Goal: Information Seeking & Learning: Learn about a topic

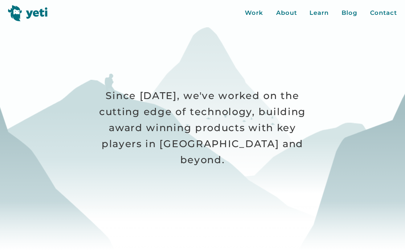
scroll to position [80, 0]
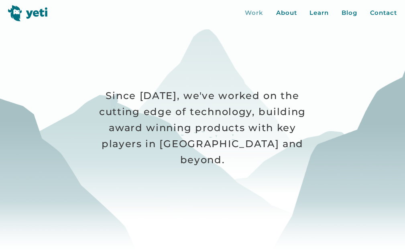
click at [259, 12] on div "Work" at bounding box center [254, 12] width 18 height 9
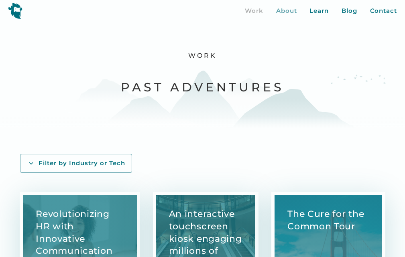
click at [285, 8] on div "About" at bounding box center [286, 10] width 21 height 9
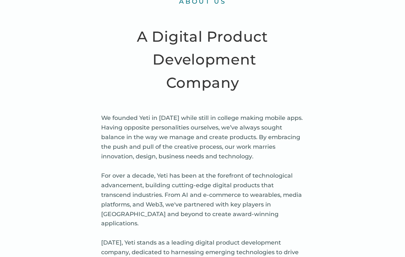
scroll to position [281, 0]
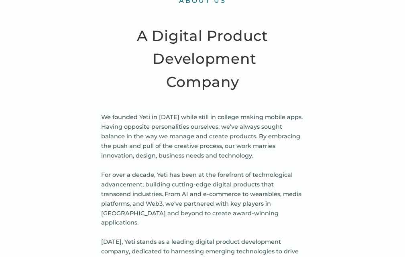
click at [202, 114] on p "We founded Yeti in 2010 while still in college making mobile apps. Having oppos…" at bounding box center [202, 238] width 203 height 250
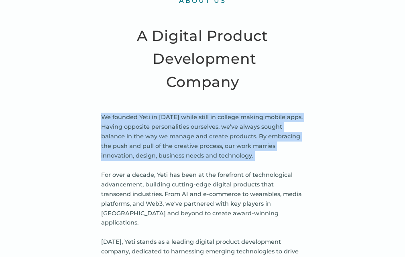
click at [202, 114] on p "We founded Yeti in 2010 while still in college making mobile apps. Having oppos…" at bounding box center [202, 238] width 203 height 250
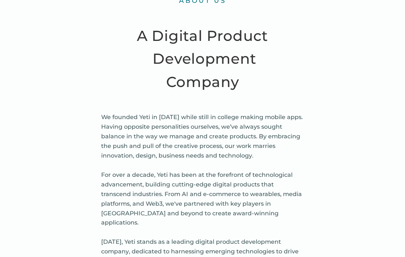
click at [206, 171] on p "We founded Yeti in 2010 while still in college making mobile apps. Having oppos…" at bounding box center [202, 238] width 203 height 250
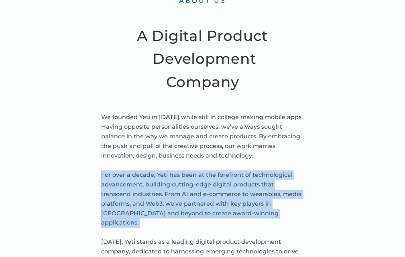
click at [206, 171] on p "We founded Yeti in 2010 while still in college making mobile apps. Having oppos…" at bounding box center [202, 238] width 203 height 250
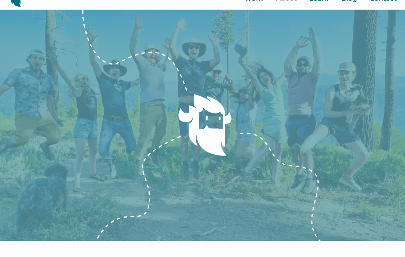
scroll to position [0, 0]
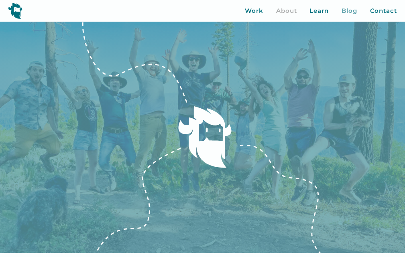
click at [349, 8] on div "Blog" at bounding box center [349, 10] width 16 height 9
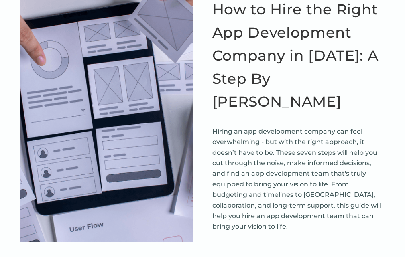
scroll to position [120, 0]
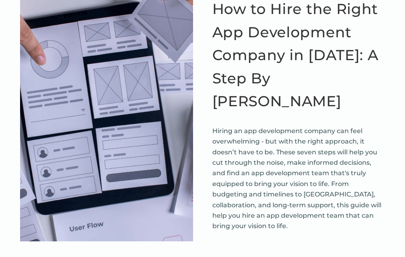
click at [279, 139] on p "Hiring an app development company can feel overwhelming - but with the right ap…" at bounding box center [298, 179] width 173 height 106
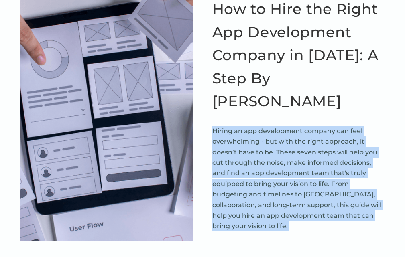
click at [279, 139] on p "Hiring an app development company can feel overwhelming - but with the right ap…" at bounding box center [298, 179] width 173 height 106
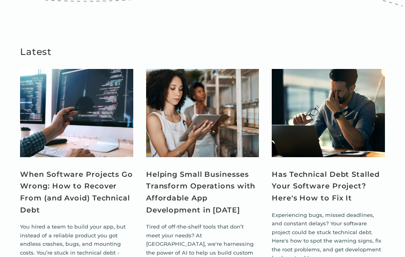
scroll to position [602, 0]
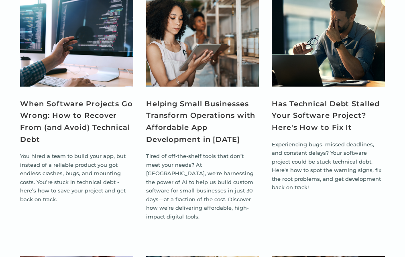
click at [206, 152] on p "Tired of off-the-shelf tools that don’t meet your needs? At Yeti, we're harness…" at bounding box center [202, 186] width 113 height 69
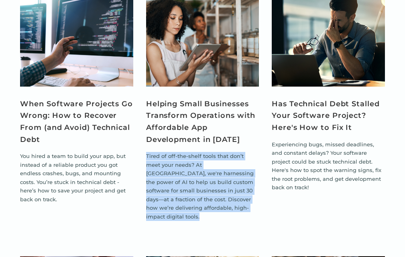
click at [206, 152] on p "Tired of off-the-shelf tools that don’t meet your needs? At Yeti, we're harness…" at bounding box center [202, 186] width 113 height 69
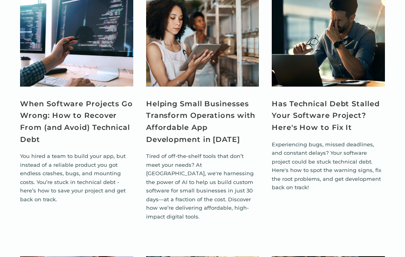
click at [291, 140] on p "Experiencing bugs, missed deadlines, and constant delays? Your software project…" at bounding box center [328, 166] width 113 height 52
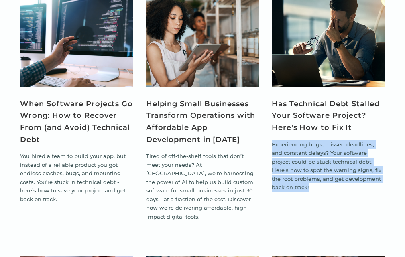
click at [291, 140] on p "Experiencing bugs, missed deadlines, and constant delays? Your software project…" at bounding box center [328, 166] width 113 height 52
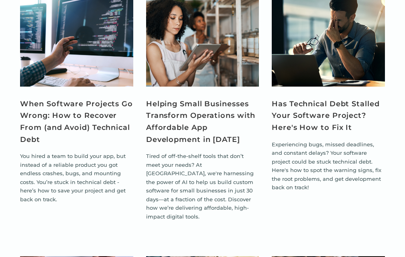
click at [54, 152] on p "You hired a team to build your app, but instead of a reliable product you got e…" at bounding box center [76, 178] width 113 height 52
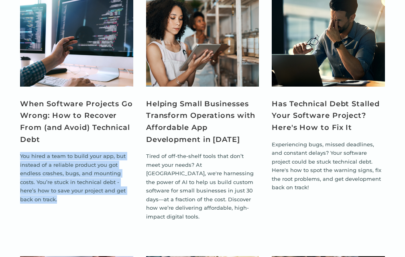
click at [54, 152] on p "You hired a team to build your app, but instead of a reliable product you got e…" at bounding box center [76, 178] width 113 height 52
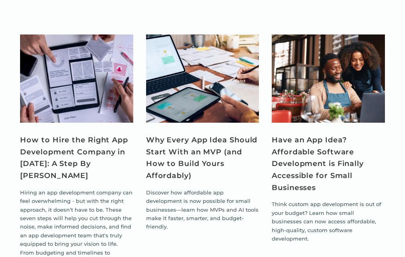
scroll to position [923, 0]
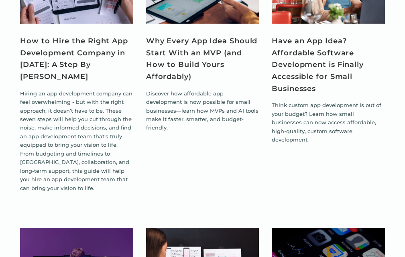
click at [167, 89] on p "Discover how affordable app development is now possible for small businesses—le…" at bounding box center [202, 110] width 113 height 43
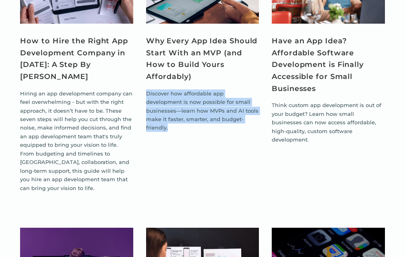
click at [167, 89] on p "Discover how affordable app development is now possible for small businesses—le…" at bounding box center [202, 110] width 113 height 43
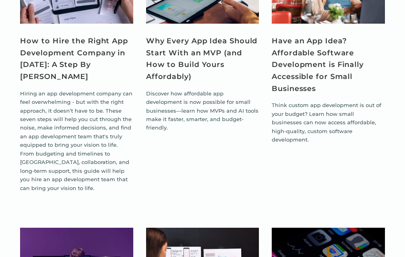
click at [117, 91] on p "Hiring an app development company can feel overwhelming - but with the right ap…" at bounding box center [76, 140] width 113 height 103
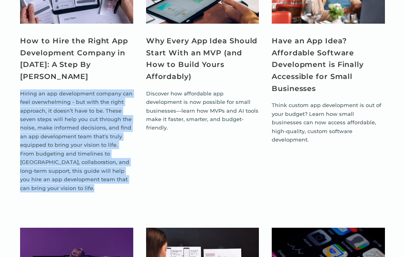
click at [117, 91] on p "Hiring an app development company can feel overwhelming - but with the right ap…" at bounding box center [76, 140] width 113 height 103
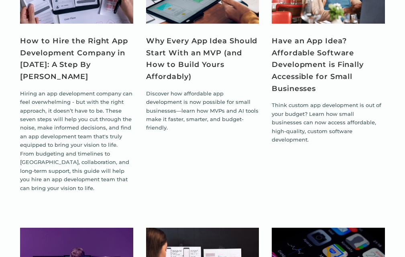
click at [298, 101] on p "Think custom app development is out of your budget? Learn how small businesses …" at bounding box center [328, 122] width 113 height 43
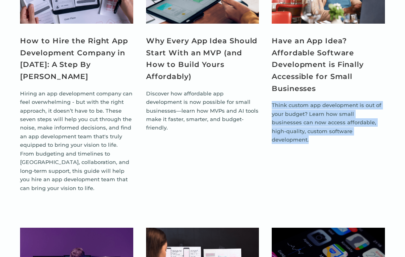
click at [298, 101] on p "Think custom app development is out of your budget? Learn how small businesses …" at bounding box center [328, 122] width 113 height 43
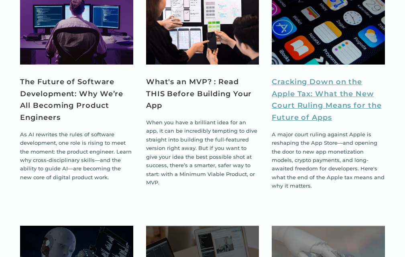
scroll to position [1244, 0]
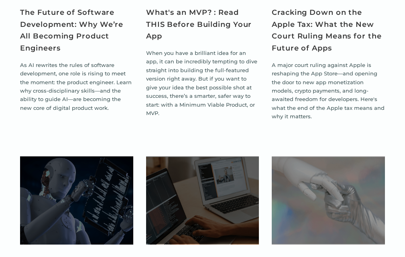
click at [184, 49] on p "When you have a brilliant idea for an app, it can be incredibly tempting to div…" at bounding box center [202, 83] width 113 height 69
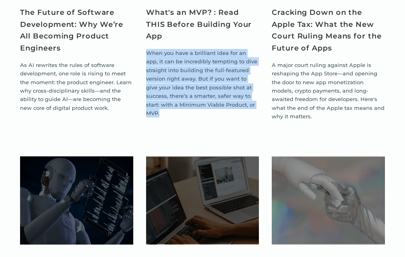
click at [184, 49] on p "When you have a brilliant idea for an app, it can be incredibly tempting to div…" at bounding box center [202, 83] width 113 height 69
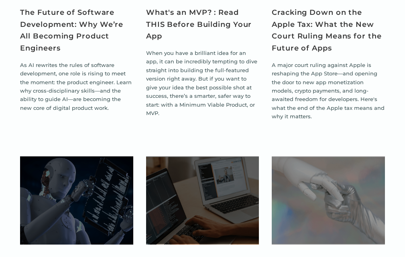
click at [340, 61] on p "A major court ruling against Apple is reshaping the App Store—and opening the d…" at bounding box center [328, 91] width 113 height 60
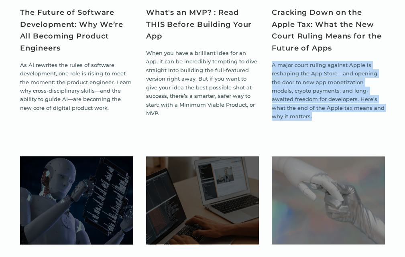
click at [340, 61] on p "A major court ruling against Apple is reshaping the App Store—and opening the d…" at bounding box center [328, 91] width 113 height 60
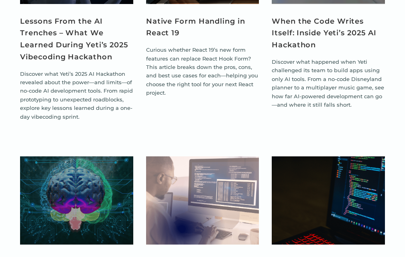
scroll to position [1605, 0]
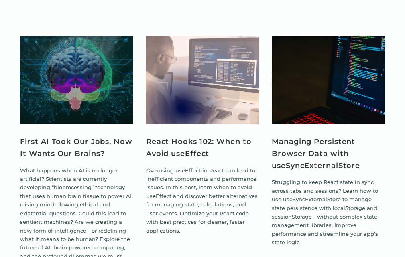
click at [318, 178] on p "Struggling to keep React state in sync across tabs and sessions? Learn how to u…" at bounding box center [328, 212] width 113 height 69
click at [317, 178] on p "Struggling to keep React state in sync across tabs and sessions? Learn how to u…" at bounding box center [328, 212] width 113 height 69
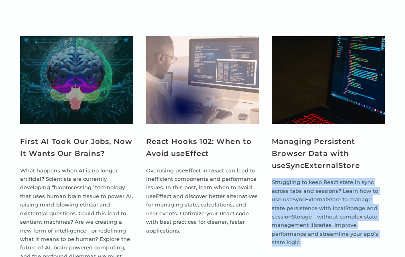
click at [317, 178] on p "Struggling to keep React state in sync across tabs and sessions? Learn how to u…" at bounding box center [328, 212] width 113 height 69
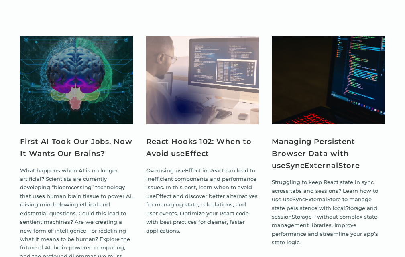
click at [201, 167] on p "Overusing useEffect in React can lead to inefficient components and performance…" at bounding box center [202, 201] width 113 height 69
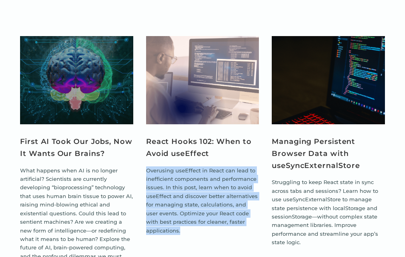
click at [201, 167] on p "Overusing useEffect in React can lead to inefficient components and performance…" at bounding box center [202, 201] width 113 height 69
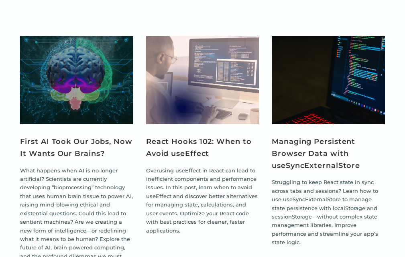
click at [81, 167] on p "What happens when AI is no longer artificial? Scientists are currently developi…" at bounding box center [76, 223] width 113 height 112
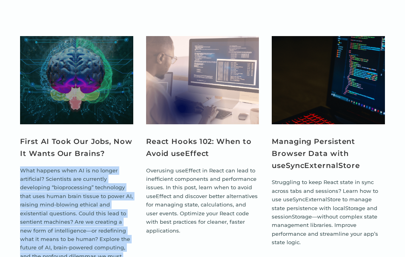
click at [81, 167] on p "What happens when AI is no longer artificial? Scientists are currently developi…" at bounding box center [76, 223] width 113 height 112
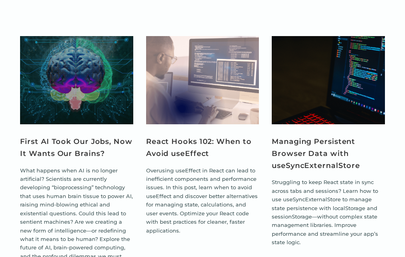
click at [211, 167] on p "Overusing useEffect in React can lead to inefficient components and performance…" at bounding box center [202, 201] width 113 height 69
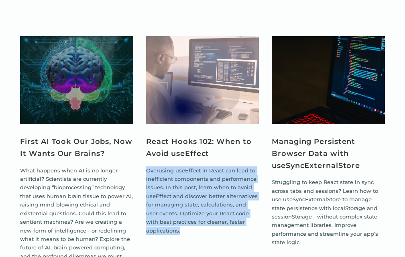
click at [211, 167] on p "Overusing useEffect in React can lead to inefficient components and performance…" at bounding box center [202, 201] width 113 height 69
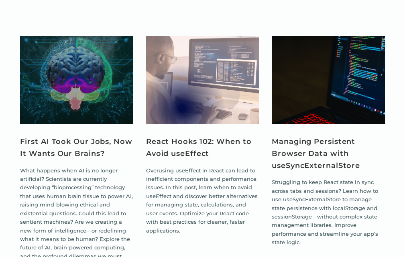
click at [278, 178] on p "Struggling to keep React state in sync across tabs and sessions? Learn how to u…" at bounding box center [328, 212] width 113 height 69
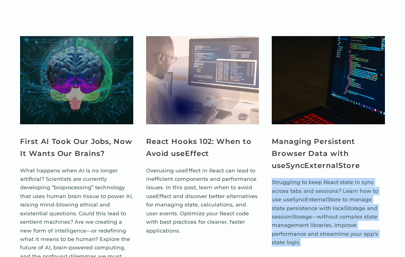
click at [278, 178] on p "Struggling to keep React state in sync across tabs and sessions? Learn how to u…" at bounding box center [328, 212] width 113 height 69
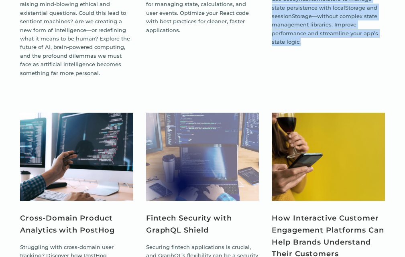
scroll to position [1966, 0]
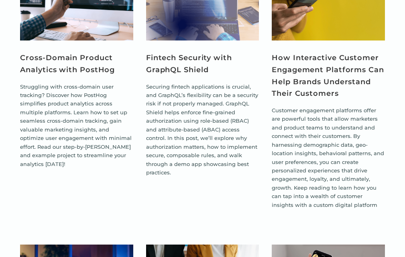
click at [199, 94] on p "Securing fintech applications is crucial, and GraphQL’s flexibility can be a se…" at bounding box center [202, 130] width 113 height 95
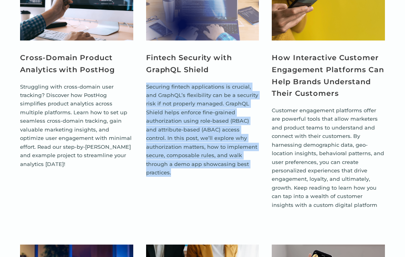
click at [199, 94] on p "Securing fintech applications is crucial, and GraphQL’s flexibility can be a se…" at bounding box center [202, 130] width 113 height 95
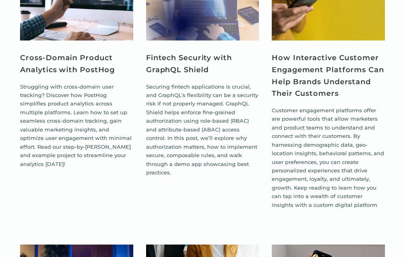
click at [57, 83] on p "Struggling with cross-domain user tracking? Discover how PostHog simplifies pro…" at bounding box center [76, 126] width 113 height 86
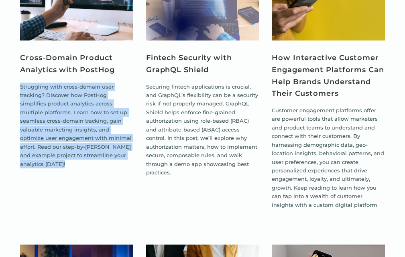
click at [57, 83] on p "Struggling with cross-domain user tracking? Discover how PostHog simplifies pro…" at bounding box center [76, 126] width 113 height 86
click at [334, 106] on p "Customer engagement platforms offer are powerful tools that allow marketers and…" at bounding box center [328, 157] width 113 height 103
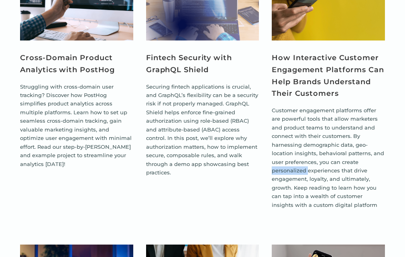
click at [334, 106] on p "Customer engagement platforms offer are powerful tools that allow marketers and…" at bounding box center [328, 157] width 113 height 103
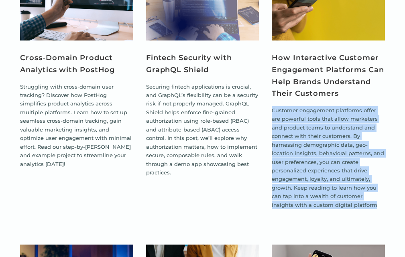
click at [334, 106] on p "Customer engagement platforms offer are powerful tools that allow marketers and…" at bounding box center [328, 157] width 113 height 103
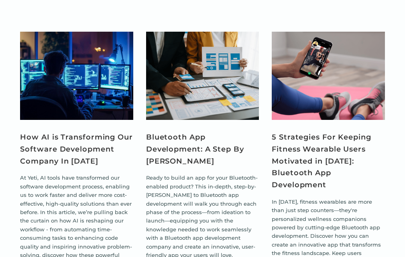
scroll to position [2247, 0]
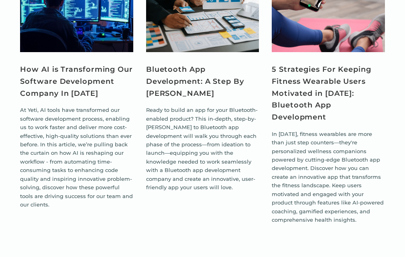
click at [195, 106] on p "Ready to build an app for your Bluetooth-enabled product? This in-depth, step-b…" at bounding box center [202, 149] width 113 height 86
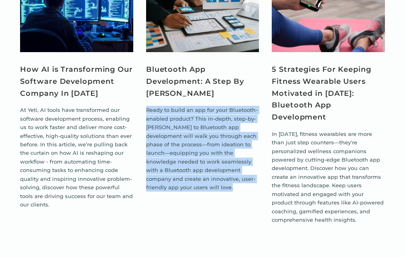
click at [195, 106] on p "Ready to build an app for your Bluetooth-enabled product? This in-depth, step-b…" at bounding box center [202, 149] width 113 height 86
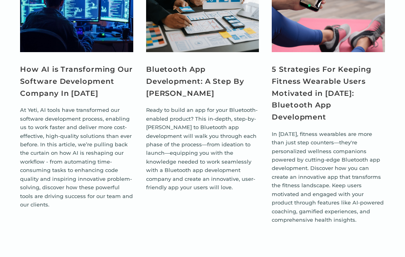
click at [91, 106] on p "At Yeti, AI tools have transformed our software development process, enabling u…" at bounding box center [76, 157] width 113 height 103
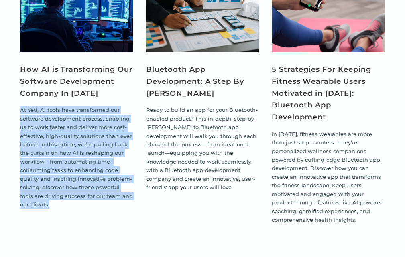
click at [91, 106] on p "At Yeti, AI tools have transformed our software development process, enabling u…" at bounding box center [76, 157] width 113 height 103
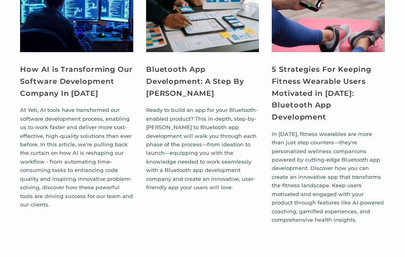
click at [318, 130] on p "In [DATE], fitness wearables are more than just step counters—they're personali…" at bounding box center [328, 177] width 113 height 95
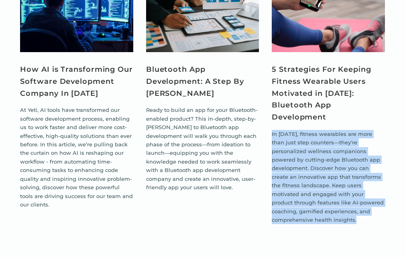
click at [318, 130] on p "In [DATE], fitness wearables are more than just step counters—they're personali…" at bounding box center [328, 177] width 113 height 95
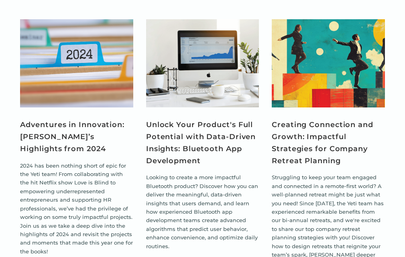
scroll to position [2488, 0]
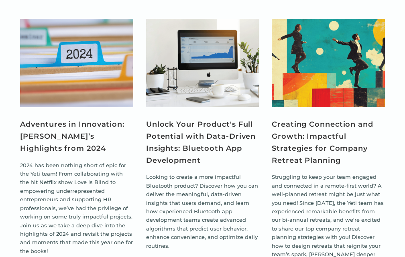
click at [205, 173] on p "Looking to create a more impactful Bluetooth product? Discover how you can deli…" at bounding box center [202, 211] width 113 height 77
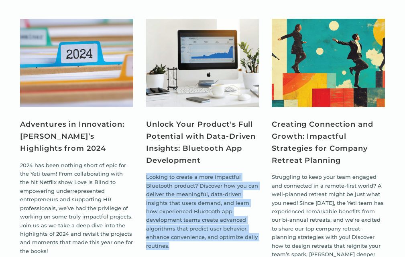
click at [205, 173] on p "Looking to create a more impactful Bluetooth product? Discover how you can deli…" at bounding box center [202, 211] width 113 height 77
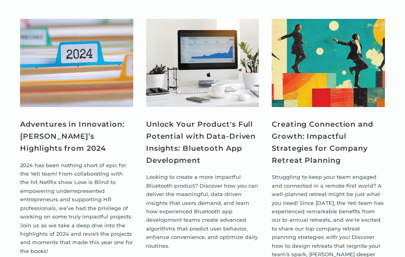
click at [75, 161] on p "2024 has been nothing short of epic for the Yeti team! From collaborating with …" at bounding box center [76, 208] width 113 height 95
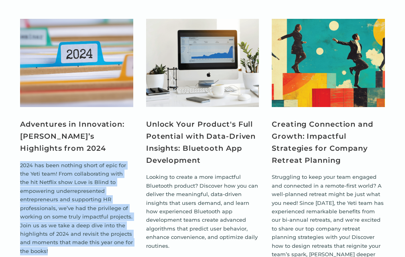
click at [75, 161] on p "2024 has been nothing short of epic for the Yeti team! From collaborating with …" at bounding box center [76, 208] width 113 height 95
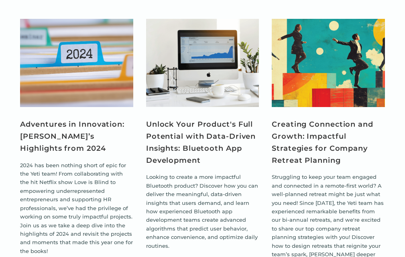
click at [342, 173] on p "Struggling to keep your team engaged and connected in a remote-first world? A w…" at bounding box center [328, 224] width 113 height 103
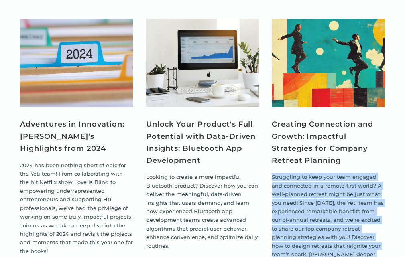
click at [342, 173] on p "Struggling to keep your team engaged and connected in a remote-first world? A w…" at bounding box center [328, 224] width 113 height 103
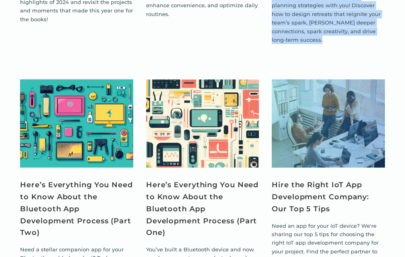
scroll to position [2809, 0]
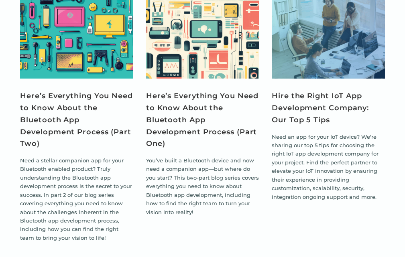
click at [323, 133] on p "Need an app for your IoT device? We're sharing our top 5 tips for choosing the …" at bounding box center [328, 167] width 113 height 69
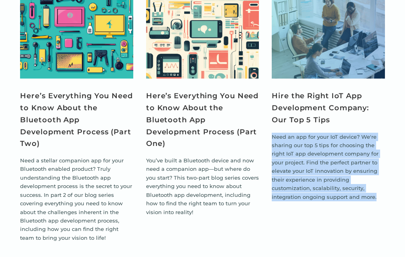
click at [323, 133] on p "Need an app for your IoT device? We're sharing our top 5 tips for choosing the …" at bounding box center [328, 167] width 113 height 69
click at [68, 156] on p "Need a stellar companion app for your Bluetooth enabled product? Truly understa…" at bounding box center [76, 199] width 113 height 86
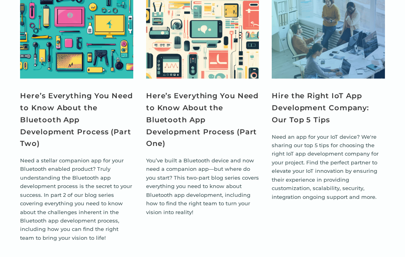
click at [69, 156] on p "Need a stellar companion app for your Bluetooth enabled product? Truly understa…" at bounding box center [76, 199] width 113 height 86
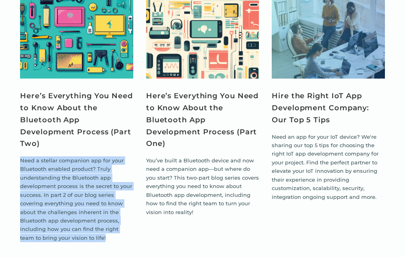
click at [69, 156] on p "Need a stellar companion app for your Bluetooth enabled product? Truly understa…" at bounding box center [76, 199] width 113 height 86
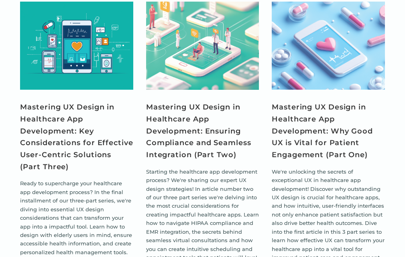
scroll to position [3170, 0]
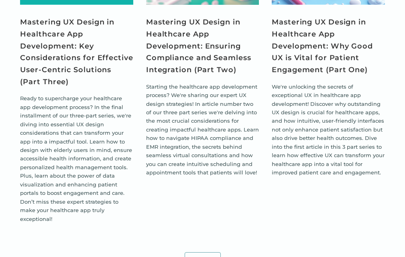
click at [178, 83] on p "Starting the healthcare app development process? We're sharing our expert UX de…" at bounding box center [202, 130] width 113 height 95
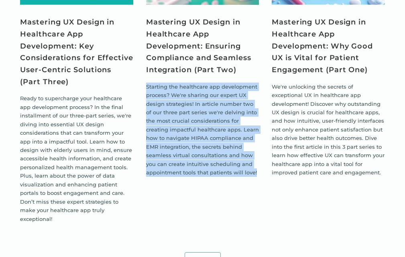
click at [178, 83] on p "Starting the healthcare app development process? We're sharing our expert UX de…" at bounding box center [202, 130] width 113 height 95
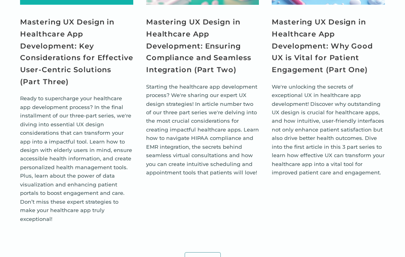
click at [91, 98] on p "Ready to supercharge your healthcare app development process? In the final inst…" at bounding box center [76, 158] width 113 height 129
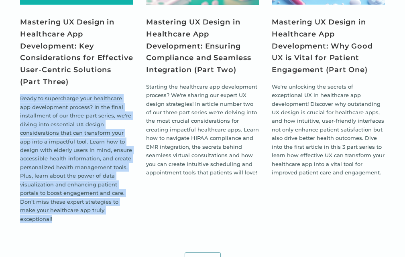
click at [91, 98] on p "Ready to supercharge your healthcare app development process? In the final inst…" at bounding box center [76, 158] width 113 height 129
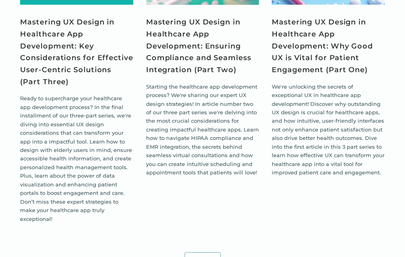
click at [354, 87] on p "We're unlocking the secrets of exceptional UX in healthcare app development! Di…" at bounding box center [328, 130] width 113 height 95
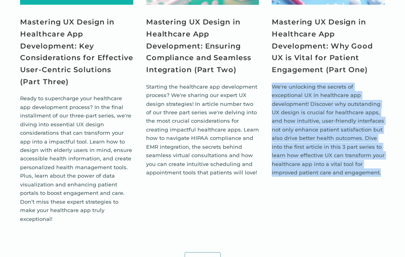
click at [355, 89] on p "We're unlocking the secrets of exceptional UX in healthcare app development! Di…" at bounding box center [328, 130] width 113 height 95
click at [355, 90] on p "We're unlocking the secrets of exceptional UX in healthcare app development! Di…" at bounding box center [328, 130] width 113 height 95
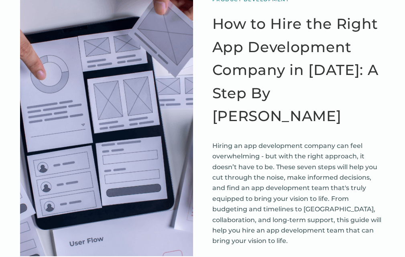
scroll to position [80, 0]
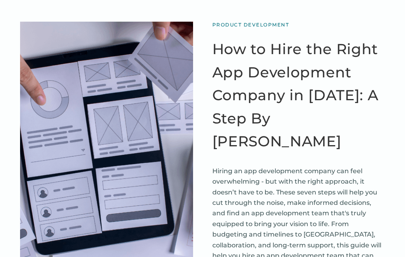
click at [286, 166] on p "Hiring an app development company can feel overwhelming - but with the right ap…" at bounding box center [298, 219] width 173 height 106
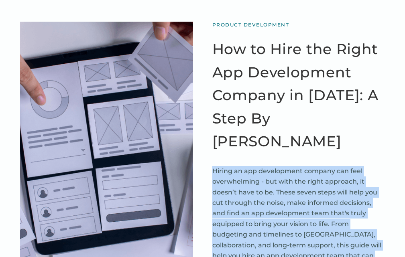
click at [286, 166] on p "Hiring an app development company can feel overwhelming - but with the right ap…" at bounding box center [298, 219] width 173 height 106
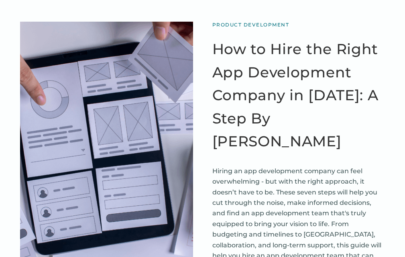
click at [324, 194] on p "Hiring an app development company can feel overwhelming - but with the right ap…" at bounding box center [298, 219] width 173 height 106
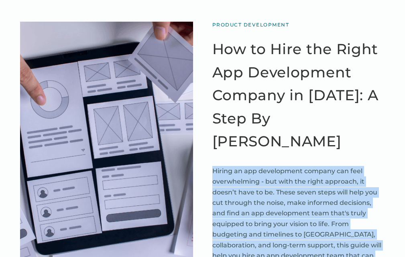
click at [324, 194] on p "Hiring an app development company can feel overwhelming - but with the right ap…" at bounding box center [298, 219] width 173 height 106
click at [287, 167] on p "Hiring an app development company can feel overwhelming - but with the right ap…" at bounding box center [298, 219] width 173 height 106
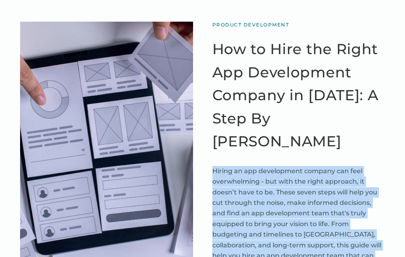
click at [347, 189] on p "Hiring an app development company can feel overwhelming - but with the right ap…" at bounding box center [298, 219] width 173 height 106
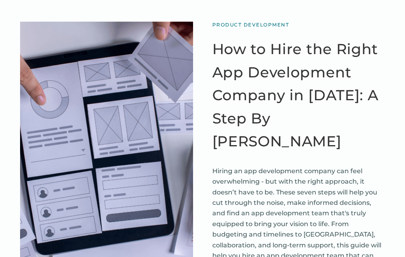
click at [335, 189] on p "Hiring an app development company can feel overwhelming - but with the right ap…" at bounding box center [298, 219] width 173 height 106
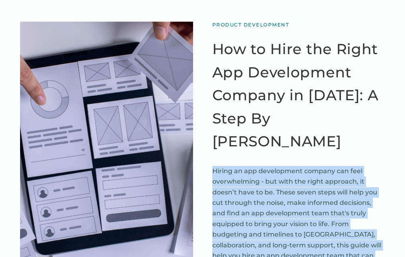
drag, startPoint x: 335, startPoint y: 189, endPoint x: 330, endPoint y: 181, distance: 8.9
click at [335, 189] on p "Hiring an app development company can feel overwhelming - but with the right ap…" at bounding box center [298, 219] width 173 height 106
click at [323, 186] on p "Hiring an app development company can feel overwhelming - but with the right ap…" at bounding box center [298, 219] width 173 height 106
click at [322, 186] on p "Hiring an app development company can feel overwhelming - but with the right ap…" at bounding box center [298, 219] width 173 height 106
click at [322, 185] on p "Hiring an app development company can feel overwhelming - but with the right ap…" at bounding box center [298, 219] width 173 height 106
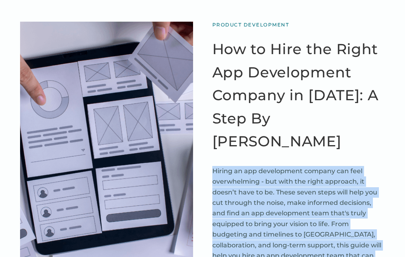
click at [322, 185] on p "Hiring an app development company can feel overwhelming - but with the right ap…" at bounding box center [298, 219] width 173 height 106
click at [378, 208] on p "Hiring an app development company can feel overwhelming - but with the right ap…" at bounding box center [298, 219] width 173 height 106
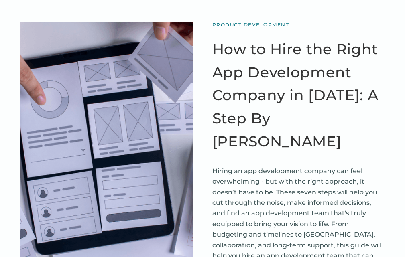
click at [309, 184] on p "Hiring an app development company can feel overwhelming - but with the right ap…" at bounding box center [298, 219] width 173 height 106
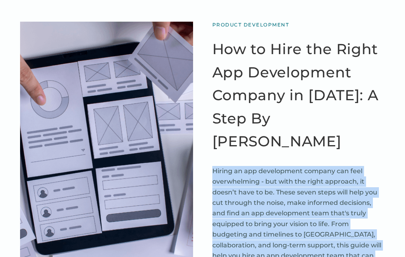
click at [309, 184] on p "Hiring an app development company can feel overwhelming - but with the right ap…" at bounding box center [298, 219] width 173 height 106
click at [330, 215] on p "Hiring an app development company can feel overwhelming - but with the right ap…" at bounding box center [298, 219] width 173 height 106
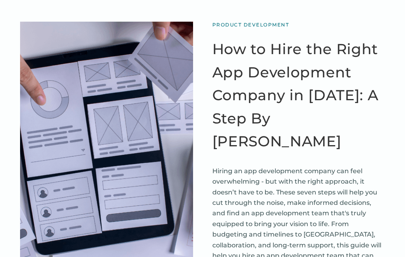
click at [315, 195] on p "Hiring an app development company can feel overwhelming - but with the right ap…" at bounding box center [298, 219] width 173 height 106
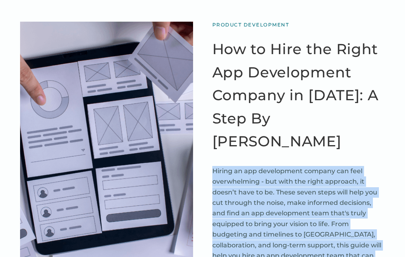
click at [315, 195] on p "Hiring an app development company can feel overwhelming - but with the right ap…" at bounding box center [298, 219] width 173 height 106
click at [323, 203] on p "Hiring an app development company can feel overwhelming - but with the right ap…" at bounding box center [298, 219] width 173 height 106
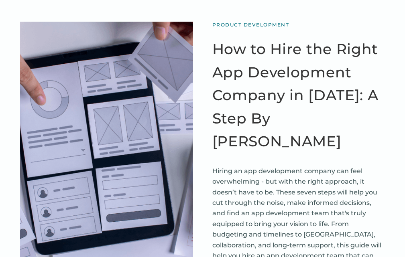
click at [293, 174] on p "Hiring an app development company can feel overwhelming - but with the right ap…" at bounding box center [298, 219] width 173 height 106
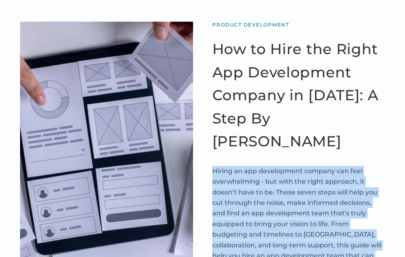
click at [293, 174] on p "Hiring an app development company can feel overwhelming - but with the right ap…" at bounding box center [298, 219] width 173 height 106
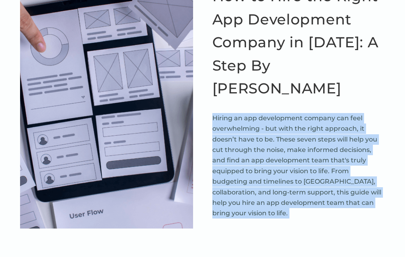
scroll to position [201, 0]
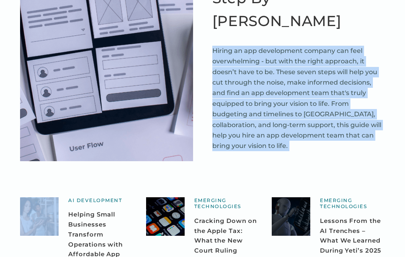
click at [268, 93] on p "Hiring an app development company can feel overwhelming - but with the right ap…" at bounding box center [298, 99] width 173 height 106
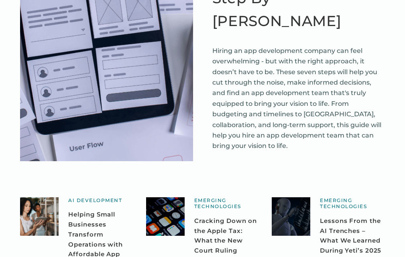
click at [268, 93] on p "Hiring an app development company can feel overwhelming - but with the right ap…" at bounding box center [298, 99] width 173 height 106
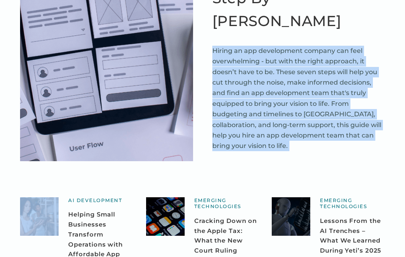
click at [268, 93] on p "Hiring an app development company can feel overwhelming - but with the right ap…" at bounding box center [298, 99] width 173 height 106
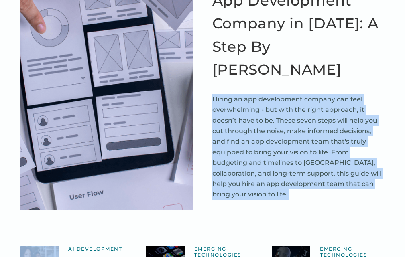
scroll to position [40, 0]
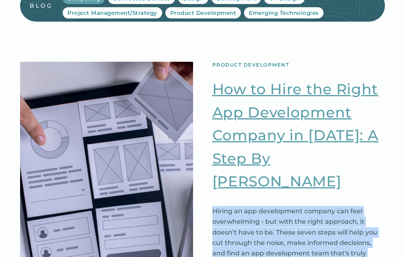
click at [277, 116] on link "How to Hire the Right App Development Company in [DATE]: A Step By [PERSON_NAME]" at bounding box center [298, 136] width 173 height 116
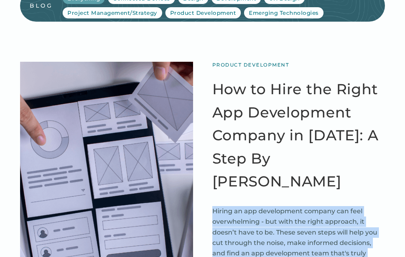
scroll to position [161, 0]
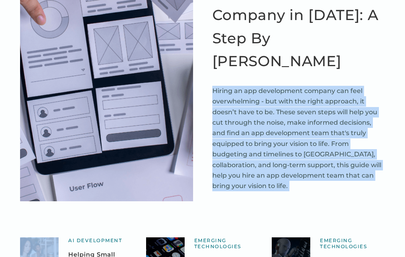
click at [288, 116] on p "Hiring an app development company can feel overwhelming - but with the right ap…" at bounding box center [298, 139] width 173 height 106
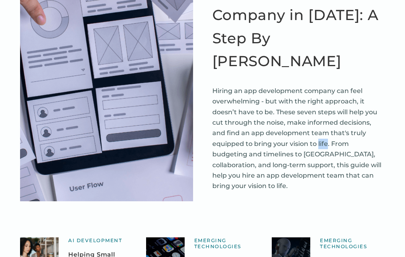
click at [288, 116] on p "Hiring an app development company can feel overwhelming - but with the right ap…" at bounding box center [298, 139] width 173 height 106
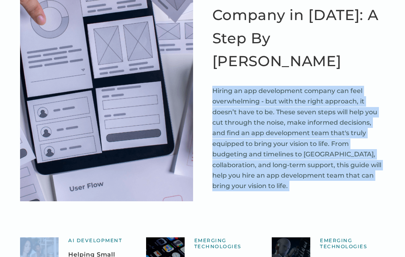
click at [288, 116] on p "Hiring an app development company can feel overwhelming - but with the right ap…" at bounding box center [298, 139] width 173 height 106
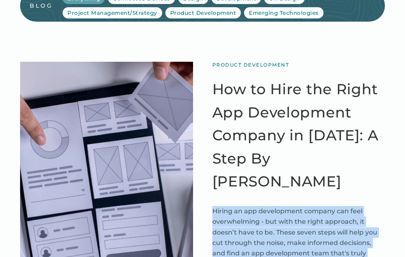
scroll to position [120, 0]
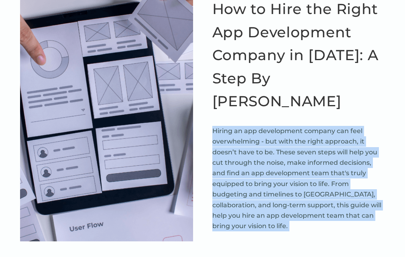
click at [288, 126] on p "Hiring an app development company can feel overwhelming - but with the right ap…" at bounding box center [298, 179] width 173 height 106
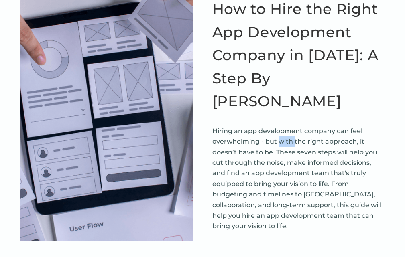
click at [288, 126] on p "Hiring an app development company can feel overwhelming - but with the right ap…" at bounding box center [298, 179] width 173 height 106
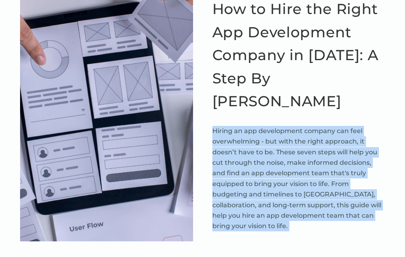
click at [288, 126] on p "Hiring an app development company can feel overwhelming - but with the right ap…" at bounding box center [298, 179] width 173 height 106
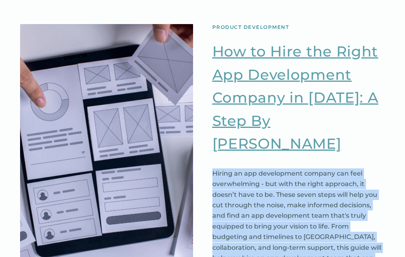
scroll to position [80, 0]
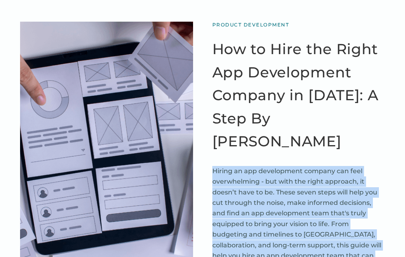
click at [305, 179] on p "Hiring an app development company can feel overwhelming - but with the right ap…" at bounding box center [298, 219] width 173 height 106
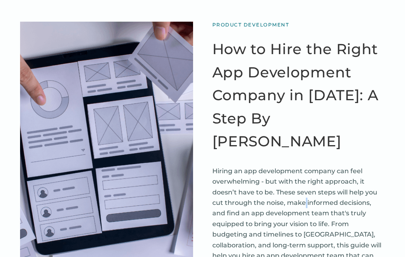
click at [305, 179] on p "Hiring an app development company can feel overwhelming - but with the right ap…" at bounding box center [298, 219] width 173 height 106
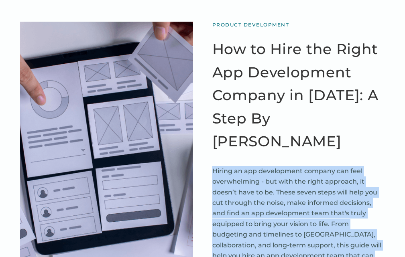
click at [305, 179] on p "Hiring an app development company can feel overwhelming - but with the right ap…" at bounding box center [298, 219] width 173 height 106
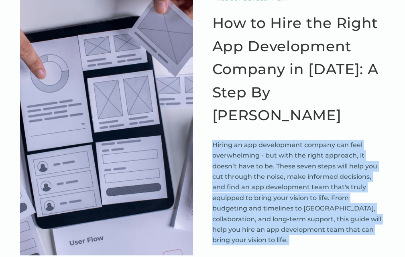
scroll to position [120, 0]
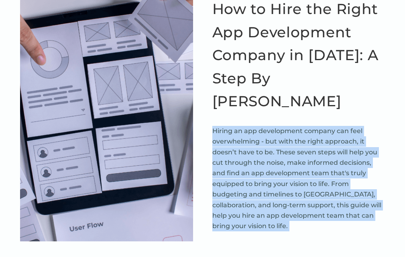
click at [295, 147] on p "Hiring an app development company can feel overwhelming - but with the right ap…" at bounding box center [298, 179] width 173 height 106
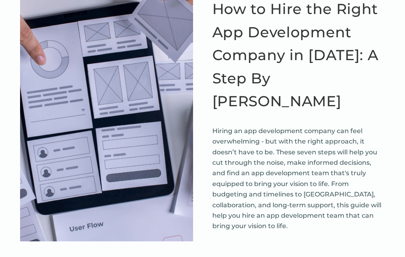
click at [295, 147] on p "Hiring an app development company can feel overwhelming - but with the right ap…" at bounding box center [298, 179] width 173 height 106
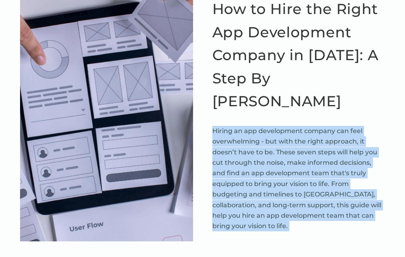
click at [295, 147] on p "Hiring an app development company can feel overwhelming - but with the right ap…" at bounding box center [298, 179] width 173 height 106
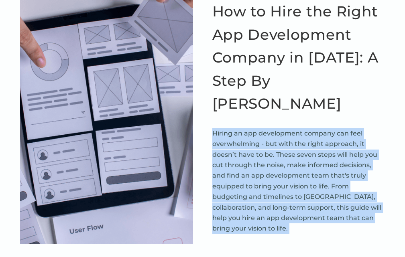
scroll to position [80, 0]
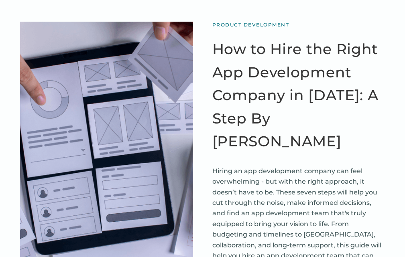
click at [200, 138] on div "Product Development How to Hire the Right App Development Company in 2025: A St…" at bounding box center [202, 152] width 364 height 260
click at [246, 177] on p "Hiring an app development company can feel overwhelming - but with the right ap…" at bounding box center [298, 219] width 173 height 106
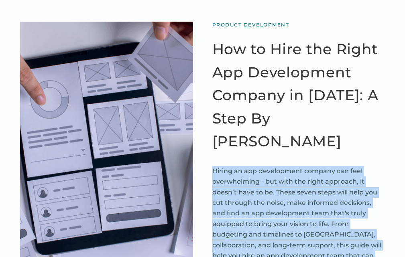
click at [246, 177] on p "Hiring an app development company can feel overwhelming - but with the right ap…" at bounding box center [298, 219] width 173 height 106
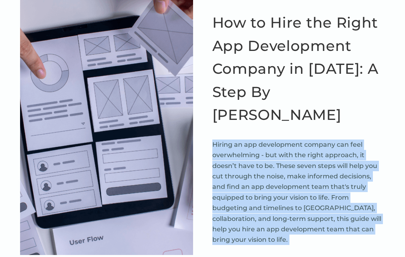
scroll to position [120, 0]
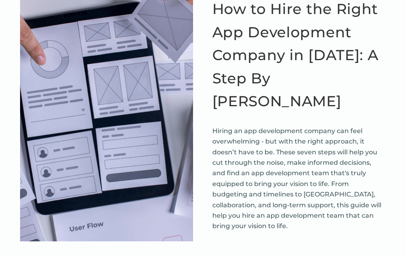
click at [349, 214] on div "Product Development How to Hire the Right App Development Company in 2025: A St…" at bounding box center [202, 183] width 364 height 402
click at [298, 158] on p "Hiring an app development company can feel overwhelming - but with the right ap…" at bounding box center [298, 179] width 173 height 106
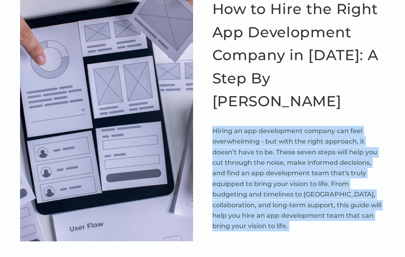
click at [298, 158] on p "Hiring an app development company can feel overwhelming - but with the right ap…" at bounding box center [298, 179] width 173 height 106
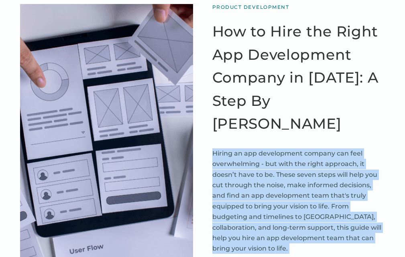
scroll to position [104, 0]
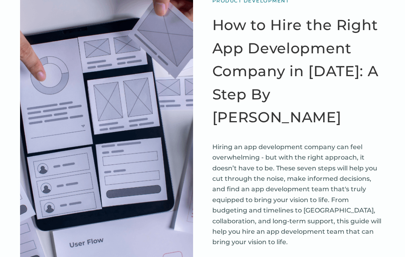
click at [298, 167] on p "Hiring an app development company can feel overwhelming - but with the right ap…" at bounding box center [298, 195] width 173 height 106
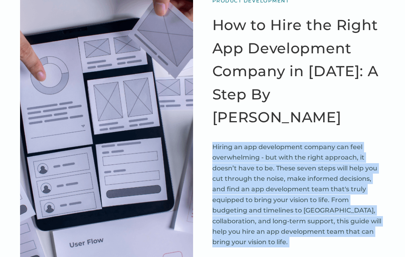
click at [298, 167] on p "Hiring an app development company can feel overwhelming - but with the right ap…" at bounding box center [298, 195] width 173 height 106
click at [374, 190] on p "Hiring an app development company can feel overwhelming - but with the right ap…" at bounding box center [298, 195] width 173 height 106
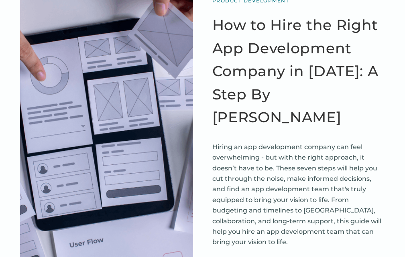
click at [295, 175] on p "Hiring an app development company can feel overwhelming - but with the right ap…" at bounding box center [298, 195] width 173 height 106
click at [295, 178] on p "Hiring an app development company can feel overwhelming - but with the right ap…" at bounding box center [298, 195] width 173 height 106
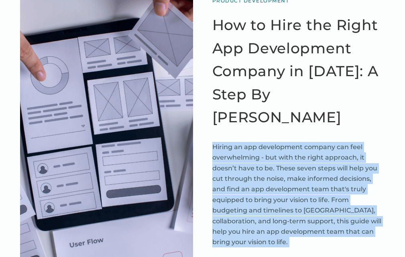
click at [295, 178] on p "Hiring an app development company can feel overwhelming - but with the right ap…" at bounding box center [298, 195] width 173 height 106
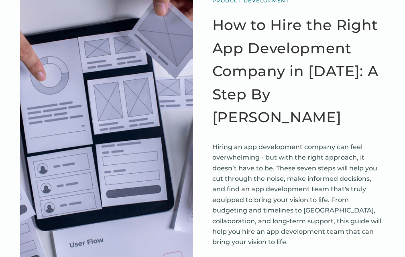
click at [330, 163] on p "Hiring an app development company can feel overwhelming - but with the right ap…" at bounding box center [298, 195] width 173 height 106
click at [330, 165] on p "Hiring an app development company can feel overwhelming - but with the right ap…" at bounding box center [298, 195] width 173 height 106
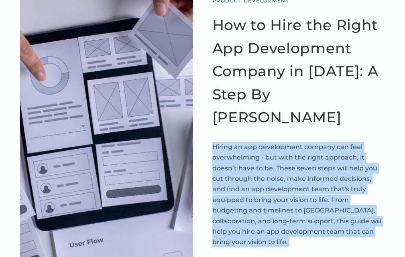
click at [330, 165] on p "Hiring an app development company can feel overwhelming - but with the right ap…" at bounding box center [298, 195] width 173 height 106
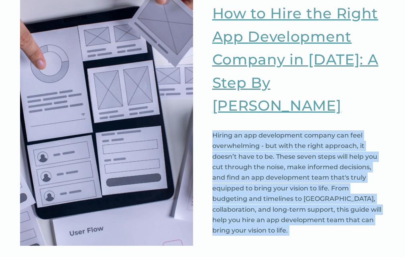
scroll to position [120, 0]
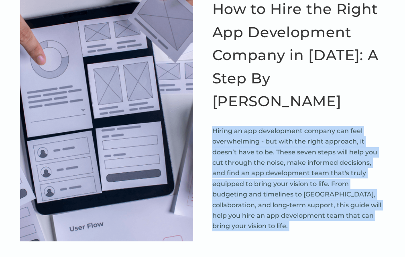
click at [384, 172] on p "Hiring an app development company can feel overwhelming - but with the right ap…" at bounding box center [298, 179] width 173 height 106
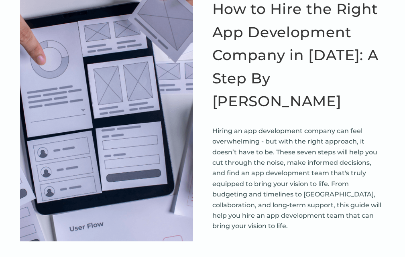
click at [263, 154] on p "Hiring an app development company can feel overwhelming - but with the right ap…" at bounding box center [298, 179] width 173 height 106
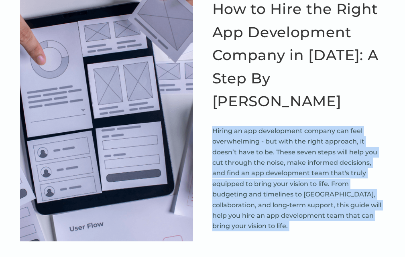
click at [263, 154] on p "Hiring an app development company can feel overwhelming - but with the right ap…" at bounding box center [298, 179] width 173 height 106
click at [355, 169] on p "Hiring an app development company can feel overwhelming - but with the right ap…" at bounding box center [298, 179] width 173 height 106
click at [379, 171] on p "Hiring an app development company can feel overwhelming - but with the right ap…" at bounding box center [298, 179] width 173 height 106
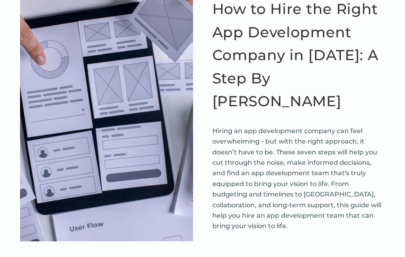
click at [319, 155] on p "Hiring an app development company can feel overwhelming - but with the right ap…" at bounding box center [298, 179] width 173 height 106
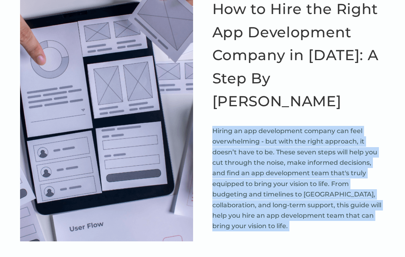
click at [319, 155] on p "Hiring an app development company can feel overwhelming - but with the right ap…" at bounding box center [298, 179] width 173 height 106
click at [373, 173] on p "Hiring an app development company can feel overwhelming - but with the right ap…" at bounding box center [298, 179] width 173 height 106
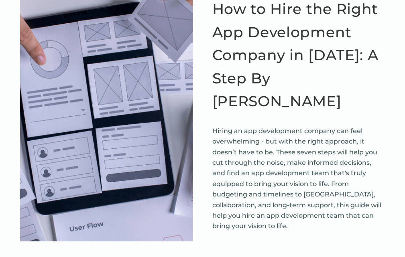
click at [300, 152] on p "Hiring an app development company can feel overwhelming - but with the right ap…" at bounding box center [298, 179] width 173 height 106
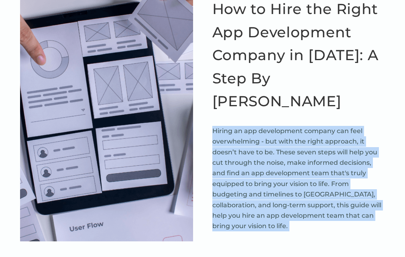
click at [300, 152] on p "Hiring an app development company can feel overwhelming - but with the right ap…" at bounding box center [298, 179] width 173 height 106
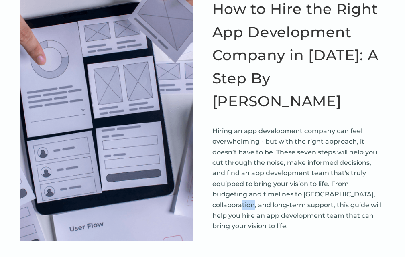
click at [302, 137] on p "Hiring an app development company can feel overwhelming - but with the right ap…" at bounding box center [298, 179] width 173 height 106
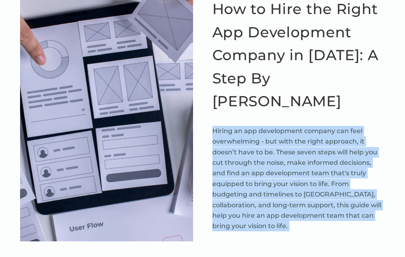
click at [302, 137] on p "Hiring an app development company can feel overwhelming - but with the right ap…" at bounding box center [298, 179] width 173 height 106
click at [370, 199] on div "Product Development How to Hire the Right App Development Company in 2025: A St…" at bounding box center [298, 112] width 173 height 260
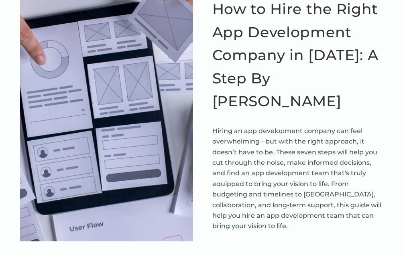
click at [277, 126] on p "Hiring an app development company can feel overwhelming - but with the right ap…" at bounding box center [298, 179] width 173 height 106
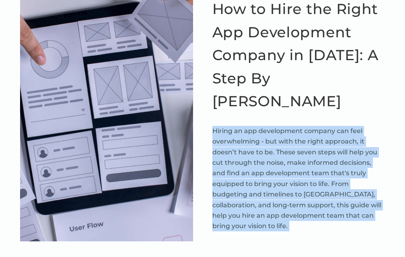
click at [277, 126] on p "Hiring an app development company can feel overwhelming - but with the right ap…" at bounding box center [298, 179] width 173 height 106
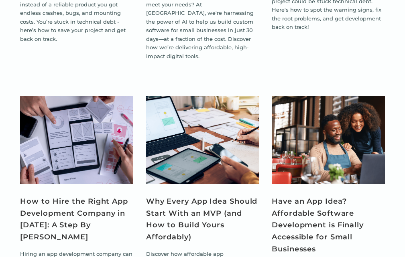
scroll to position [602, 0]
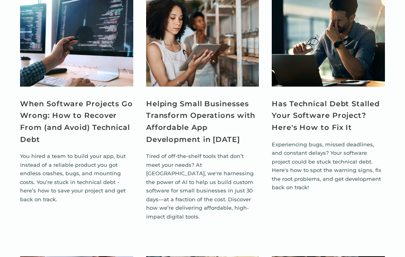
click at [195, 152] on p "Tired of off-the-shelf tools that don’t meet your needs? At [GEOGRAPHIC_DATA], …" at bounding box center [202, 186] width 113 height 69
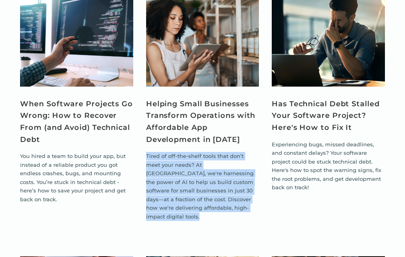
click at [195, 152] on p "Tired of off-the-shelf tools that don’t meet your needs? At [GEOGRAPHIC_DATA], …" at bounding box center [202, 186] width 113 height 69
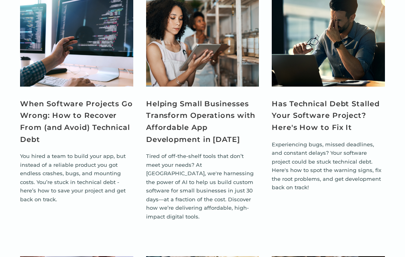
click at [73, 152] on p "You hired a team to build your app, but instead of a reliable product you got e…" at bounding box center [76, 178] width 113 height 52
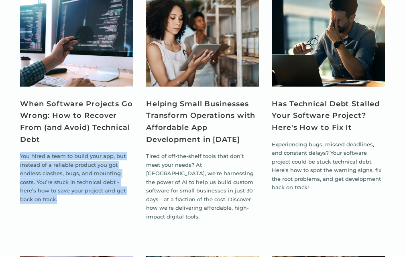
click at [73, 152] on p "You hired a team to build your app, but instead of a reliable product you got e…" at bounding box center [76, 178] width 113 height 52
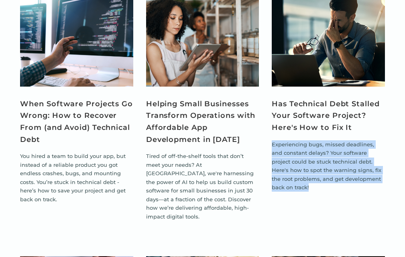
click at [272, 140] on p "Experiencing bugs, missed deadlines, and constant delays? Your software project…" at bounding box center [328, 166] width 113 height 52
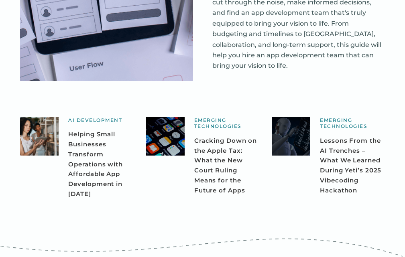
scroll to position [120, 0]
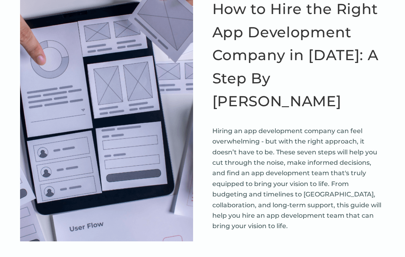
click at [277, 132] on p "Hiring an app development company can feel overwhelming - but with the right ap…" at bounding box center [298, 179] width 173 height 106
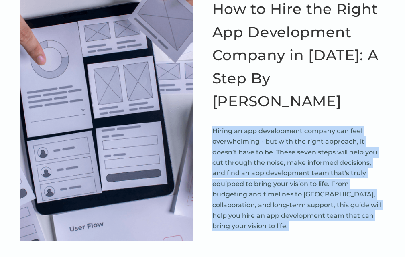
click at [277, 132] on p "Hiring an app development company can feel overwhelming - but with the right ap…" at bounding box center [298, 179] width 173 height 106
drag, startPoint x: 357, startPoint y: 203, endPoint x: 355, endPoint y: 199, distance: 4.3
click at [357, 203] on div "Product Development How to Hire the Right App Development Company in 2025: A St…" at bounding box center [298, 112] width 173 height 260
click at [296, 141] on p "Hiring an app development company can feel overwhelming - but with the right ap…" at bounding box center [298, 179] width 173 height 106
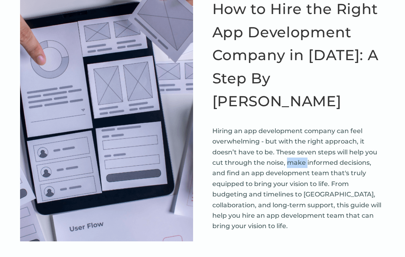
click at [296, 141] on p "Hiring an app development company can feel overwhelming - but with the right ap…" at bounding box center [298, 179] width 173 height 106
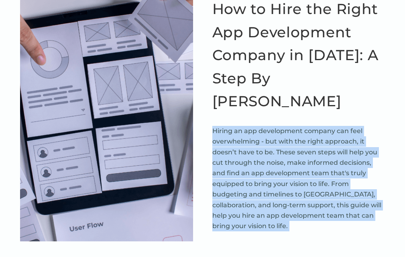
click at [296, 141] on p "Hiring an app development company can feel overwhelming - but with the right ap…" at bounding box center [298, 179] width 173 height 106
click at [307, 147] on p "Hiring an app development company can feel overwhelming - but with the right ap…" at bounding box center [298, 179] width 173 height 106
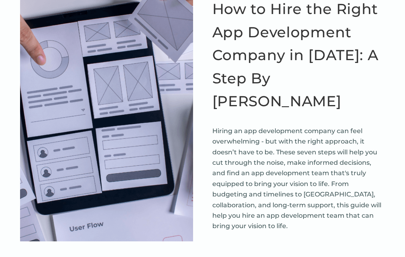
click at [307, 147] on p "Hiring an app development company can feel overwhelming - but with the right ap…" at bounding box center [298, 179] width 173 height 106
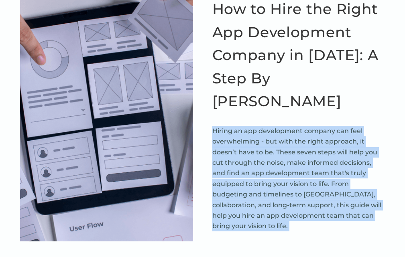
click at [307, 147] on p "Hiring an app development company can feel overwhelming - but with the right ap…" at bounding box center [298, 179] width 173 height 106
click at [308, 148] on p "Hiring an app development company can feel overwhelming - but with the right ap…" at bounding box center [298, 179] width 173 height 106
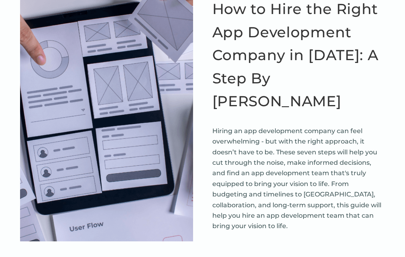
click at [242, 133] on p "Hiring an app development company can feel overwhelming - but with the right ap…" at bounding box center [298, 179] width 173 height 106
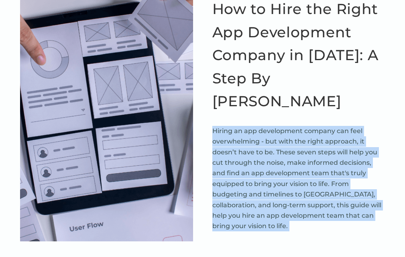
click at [242, 133] on p "Hiring an app development company can feel overwhelming - but with the right ap…" at bounding box center [298, 179] width 173 height 106
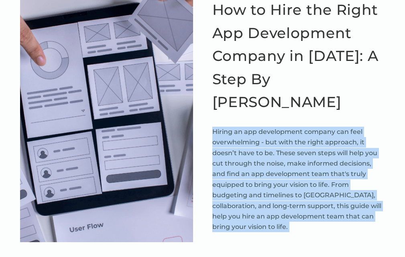
scroll to position [80, 0]
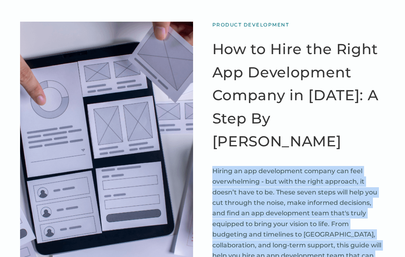
click at [284, 179] on p "Hiring an app development company can feel overwhelming - but with the right ap…" at bounding box center [298, 219] width 173 height 106
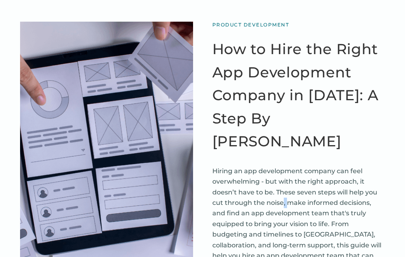
click at [284, 179] on p "Hiring an app development company can feel overwhelming - but with the right ap…" at bounding box center [298, 219] width 173 height 106
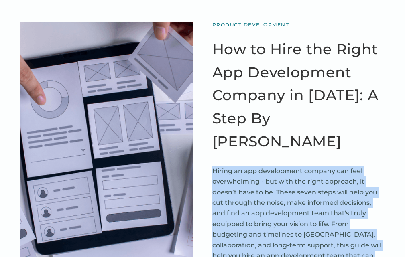
click at [284, 179] on p "Hiring an app development company can feel overwhelming - but with the right ap…" at bounding box center [298, 219] width 173 height 106
click at [382, 138] on div "Product Development How to Hire the Right App Development Company in 2025: A St…" at bounding box center [298, 152] width 173 height 260
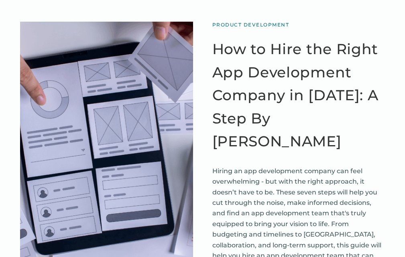
click at [268, 188] on p "Hiring an app development company can feel overwhelming - but with the right ap…" at bounding box center [298, 219] width 173 height 106
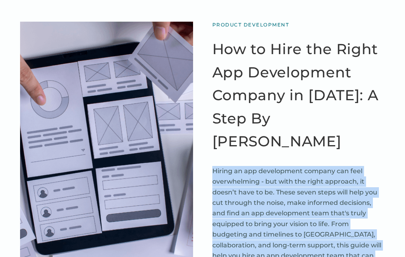
click at [268, 188] on p "Hiring an app development company can feel overwhelming - but with the right ap…" at bounding box center [298, 219] width 173 height 106
click at [304, 217] on p "Hiring an app development company can feel overwhelming - but with the right ap…" at bounding box center [298, 219] width 173 height 106
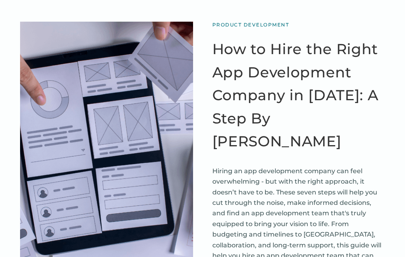
click at [304, 217] on p "Hiring an app development company can feel overwhelming - but with the right ap…" at bounding box center [298, 219] width 173 height 106
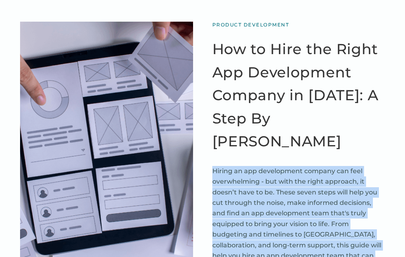
click at [304, 217] on p "Hiring an app development company can feel overwhelming - but with the right ap…" at bounding box center [298, 219] width 173 height 106
click at [294, 202] on p "Hiring an app development company can feel overwhelming - but with the right ap…" at bounding box center [298, 219] width 173 height 106
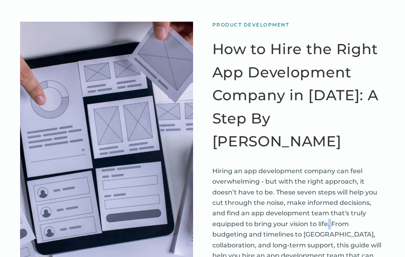
click at [294, 202] on p "Hiring an app development company can feel overwhelming - but with the right ap…" at bounding box center [298, 219] width 173 height 106
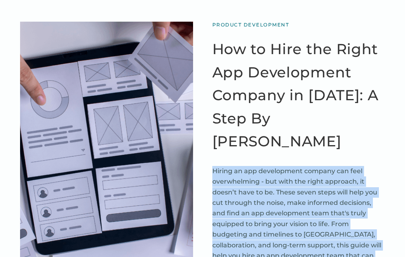
click at [294, 202] on p "Hiring an app development company can feel overwhelming - but with the right ap…" at bounding box center [298, 219] width 173 height 106
click at [289, 189] on p "Hiring an app development company can feel overwhelming - but with the right ap…" at bounding box center [298, 219] width 173 height 106
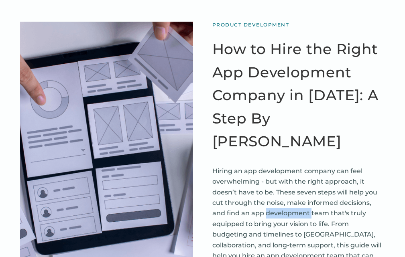
click at [289, 189] on p "Hiring an app development company can feel overwhelming - but with the right ap…" at bounding box center [298, 219] width 173 height 106
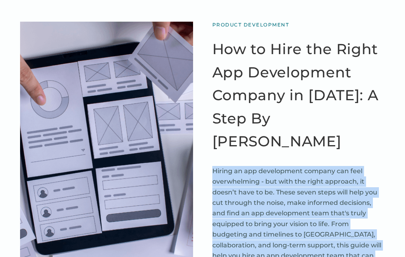
click at [289, 189] on p "Hiring an app development company can feel overwhelming - but with the right ap…" at bounding box center [298, 219] width 173 height 106
click at [290, 191] on p "Hiring an app development company can feel overwhelming - but with the right ap…" at bounding box center [298, 219] width 173 height 106
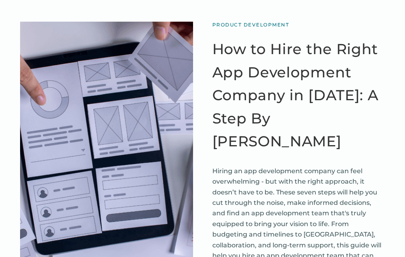
click at [277, 191] on p "Hiring an app development company can feel overwhelming - but with the right ap…" at bounding box center [298, 219] width 173 height 106
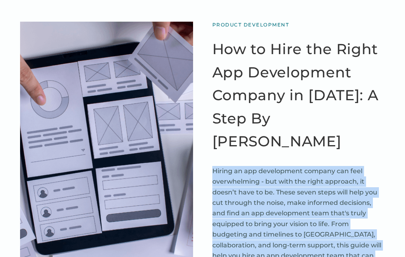
click at [277, 191] on p "Hiring an app development company can feel overwhelming - but with the right ap…" at bounding box center [298, 219] width 173 height 106
click at [288, 178] on p "Hiring an app development company can feel overwhelming - but with the right ap…" at bounding box center [298, 219] width 173 height 106
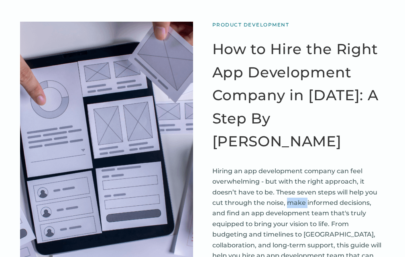
click at [288, 178] on p "Hiring an app development company can feel overwhelming - but with the right ap…" at bounding box center [298, 219] width 173 height 106
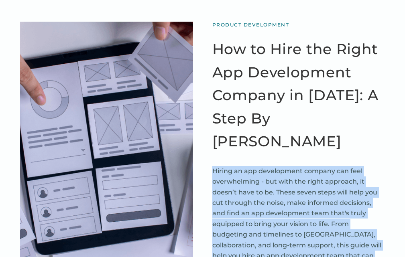
click at [288, 178] on p "Hiring an app development company can feel overwhelming - but with the right ap…" at bounding box center [298, 219] width 173 height 106
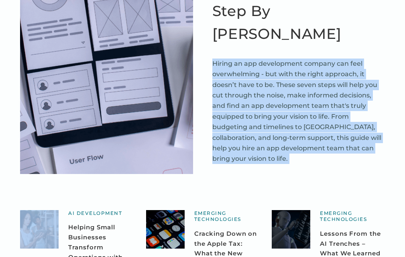
scroll to position [40, 0]
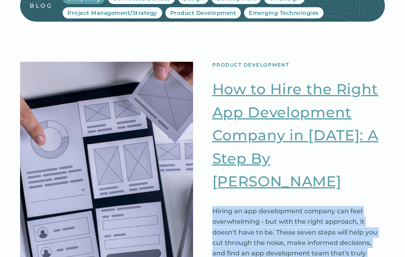
click at [366, 167] on link "How to Hire the Right App Development Company in [DATE]: A Step By [PERSON_NAME]" at bounding box center [298, 136] width 173 height 116
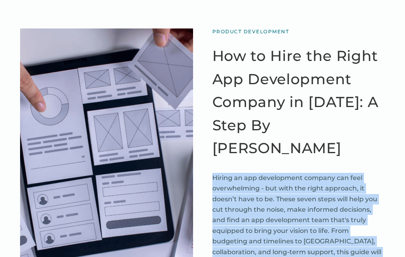
scroll to position [110, 0]
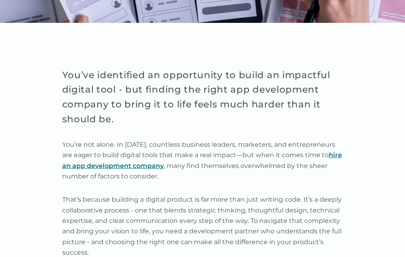
scroll to position [441, 0]
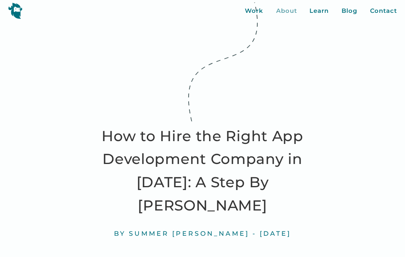
click at [285, 8] on div "About" at bounding box center [286, 10] width 21 height 9
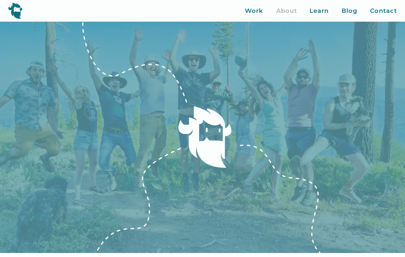
click at [289, 10] on div "About" at bounding box center [286, 10] width 21 height 9
click at [254, 9] on div "Work" at bounding box center [254, 10] width 18 height 9
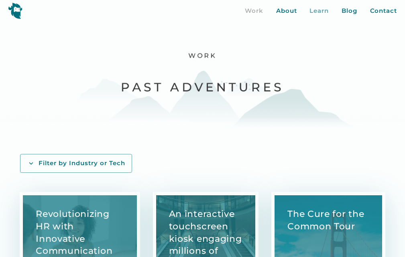
click at [321, 12] on div "Learn" at bounding box center [318, 10] width 19 height 9
click at [322, 15] on div "Learn" at bounding box center [318, 10] width 19 height 9
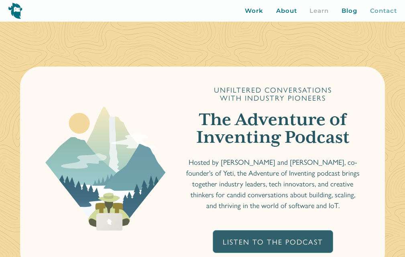
click at [389, 6] on div "Contact" at bounding box center [383, 10] width 27 height 9
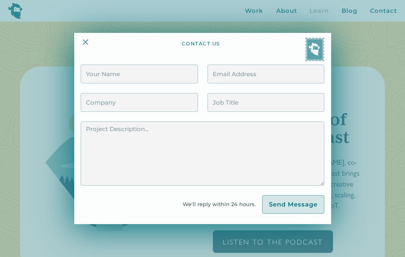
click at [265, 11] on div at bounding box center [202, 128] width 405 height 257
